Goal: Book appointment/travel/reservation

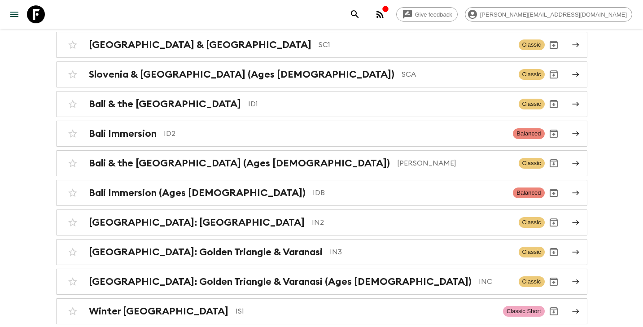
scroll to position [1614, 0]
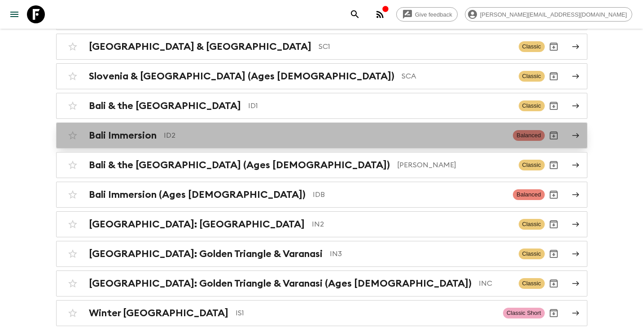
click at [335, 132] on p "ID2" at bounding box center [335, 135] width 342 height 11
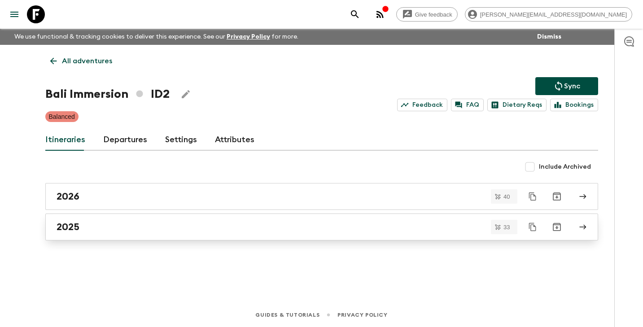
click at [126, 232] on div "2025" at bounding box center [313, 227] width 513 height 12
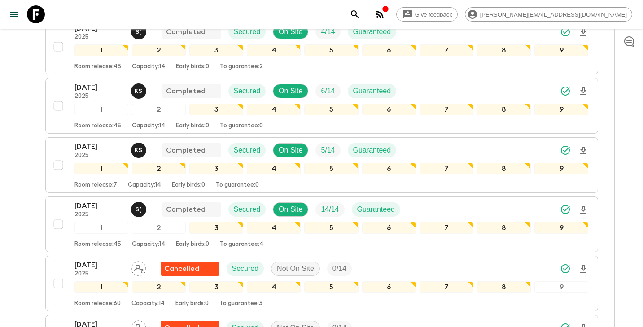
scroll to position [175, 0]
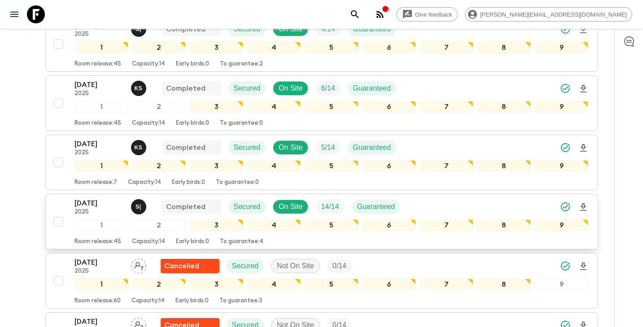
click at [108, 206] on p "[DATE]" at bounding box center [98, 203] width 49 height 11
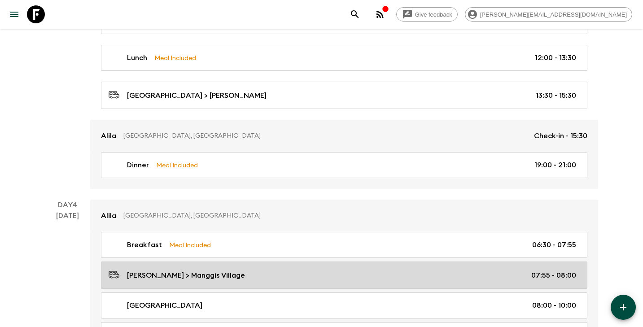
scroll to position [820, 0]
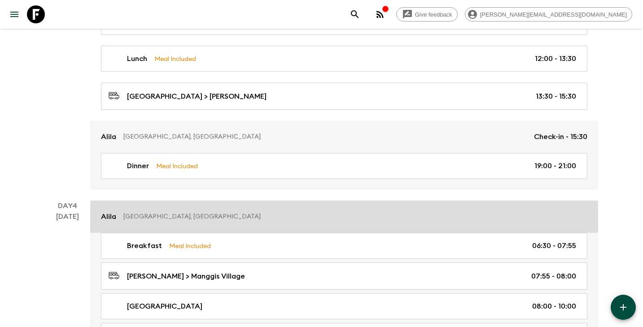
click at [340, 217] on p "[GEOGRAPHIC_DATA], [GEOGRAPHIC_DATA]" at bounding box center [351, 216] width 457 height 9
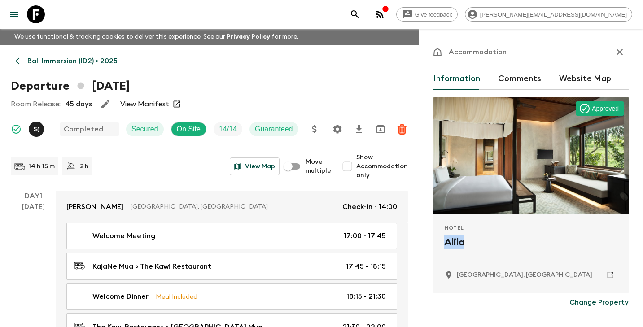
drag, startPoint x: 468, startPoint y: 244, endPoint x: 444, endPoint y: 245, distance: 24.2
click at [444, 245] on h2 "Alila" at bounding box center [531, 249] width 174 height 29
copy h2 "Alila"
